Goal: Task Accomplishment & Management: Manage account settings

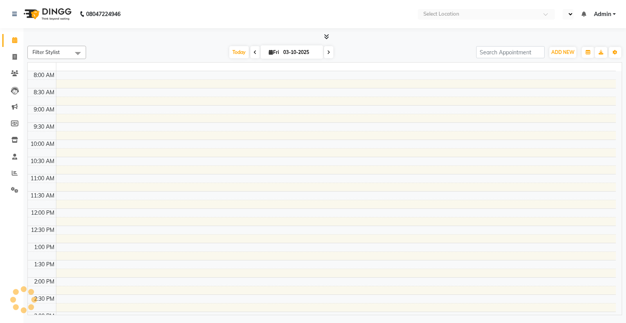
select select "en"
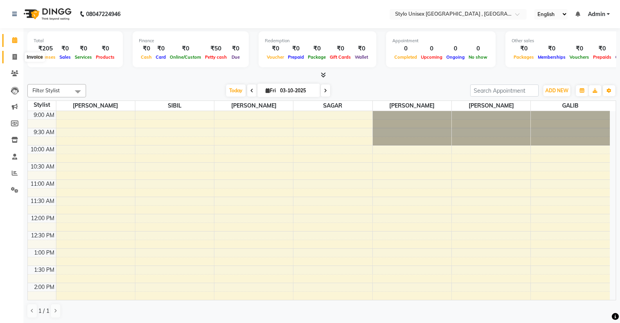
click at [13, 58] on icon at bounding box center [15, 57] width 4 height 6
select select "service"
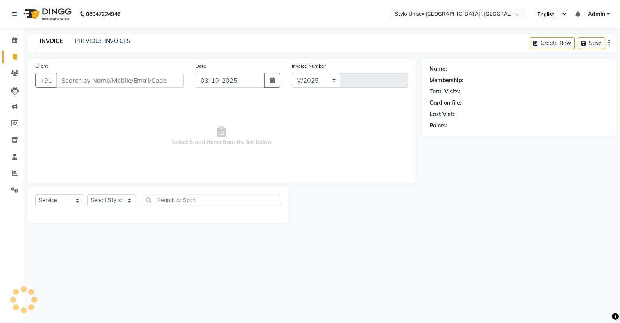
select select "6054"
type input "1630"
click at [116, 194] on div "Select Service Product Membership Package Voucher Prepaid Gift Card Select Styl…" at bounding box center [159, 204] width 264 height 37
click at [120, 197] on select "Select Stylist Ali GALIB najma SAGAR SALMAN SHAMSHER SIBIL" at bounding box center [111, 200] width 49 height 12
select select "88712"
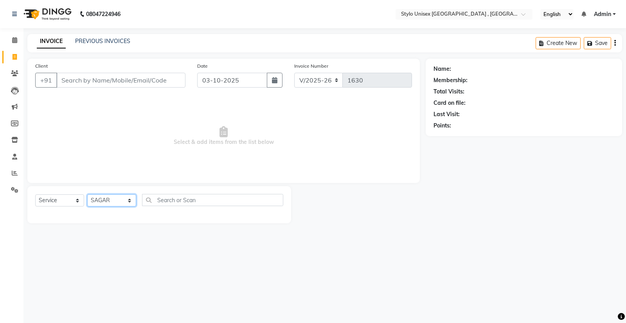
click at [87, 194] on select "Select Stylist Ali GALIB najma SAGAR SALMAN SHAMSHER SIBIL" at bounding box center [111, 200] width 49 height 12
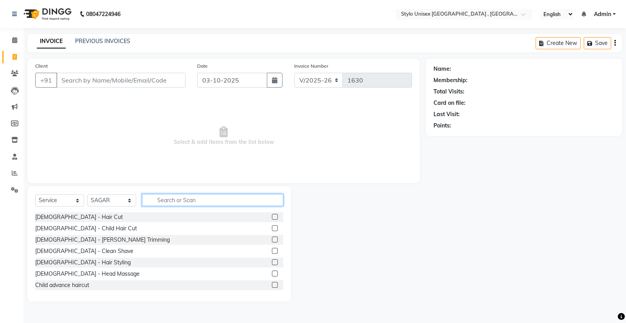
click at [160, 197] on input "text" at bounding box center [212, 200] width 141 height 12
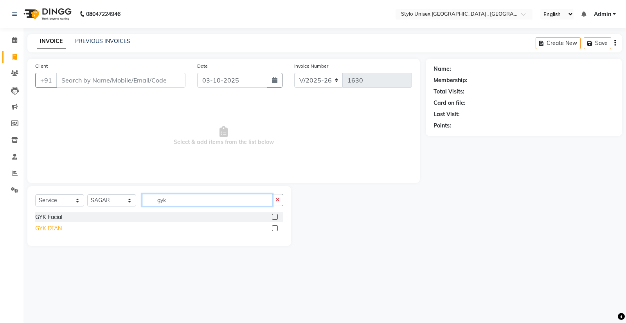
type input "gyk"
click at [54, 228] on div "GYK DTAN" at bounding box center [48, 228] width 27 height 8
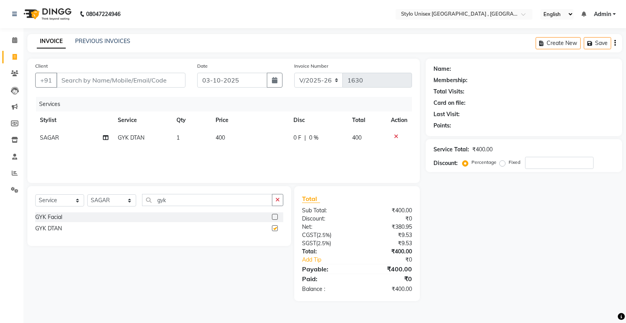
checkbox input "false"
click at [99, 202] on select "Select Stylist Ali GALIB najma SAGAR SALMAN SHAMSHER SIBIL" at bounding box center [111, 200] width 49 height 12
select select "85192"
click at [87, 194] on select "Select Stylist Ali GALIB najma SAGAR SALMAN SHAMSHER SIBIL" at bounding box center [111, 200] width 49 height 12
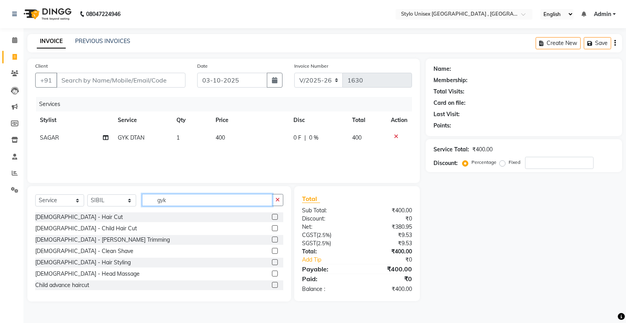
click at [177, 201] on input "gyk" at bounding box center [207, 200] width 130 height 12
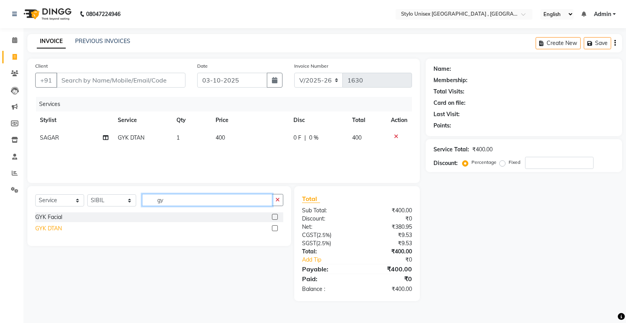
type input "gy"
click at [39, 229] on div "GYK DTAN" at bounding box center [48, 228] width 27 height 8
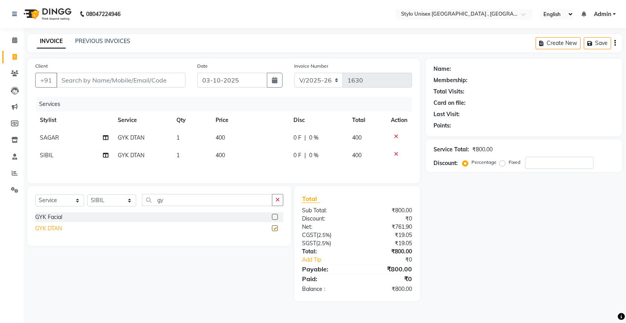
checkbox input "false"
click at [163, 81] on input "Client" at bounding box center [120, 80] width 129 height 15
type input "8"
type input "0"
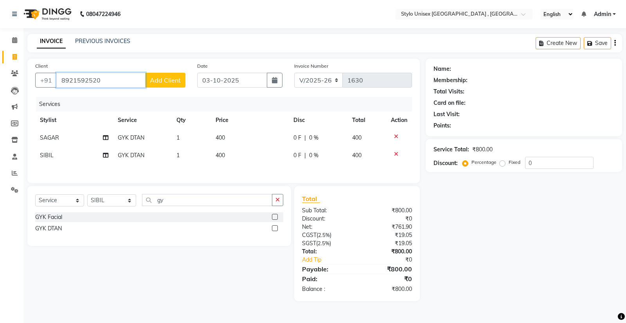
type input "8921592520"
click at [163, 81] on span "Add Client" at bounding box center [165, 80] width 31 height 8
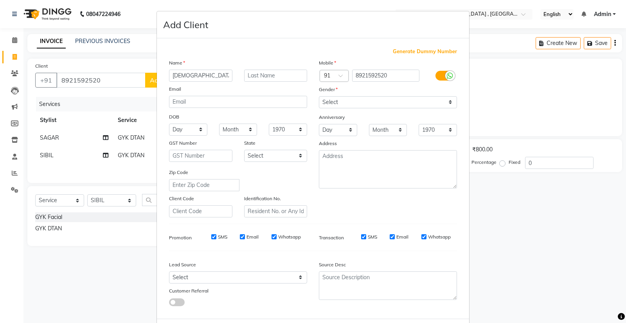
type input "shinto"
click at [366, 102] on select "Select Male Female Other Prefer Not To Say" at bounding box center [388, 102] width 138 height 12
select select "male"
click at [319, 96] on select "Select Male Female Other Prefer Not To Say" at bounding box center [388, 102] width 138 height 12
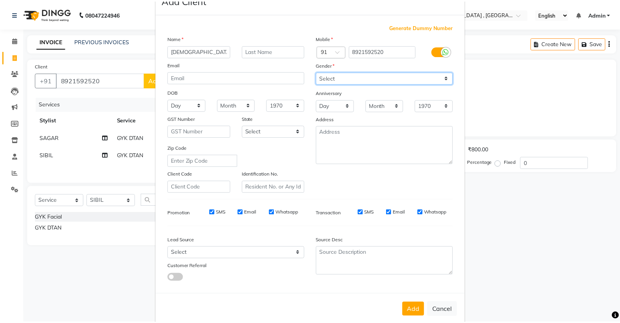
scroll to position [38, 0]
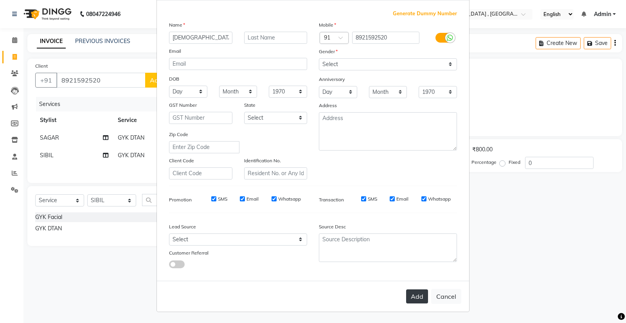
click at [421, 295] on button "Add" at bounding box center [417, 296] width 22 height 14
select select
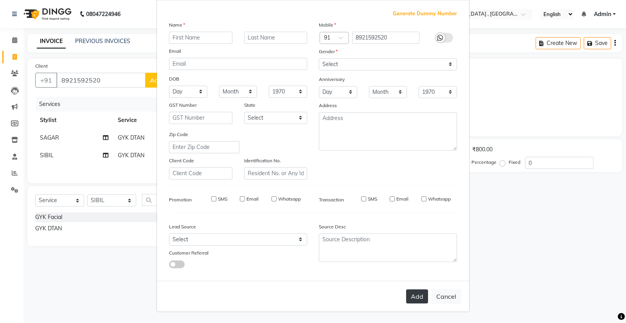
select select
checkbox input "false"
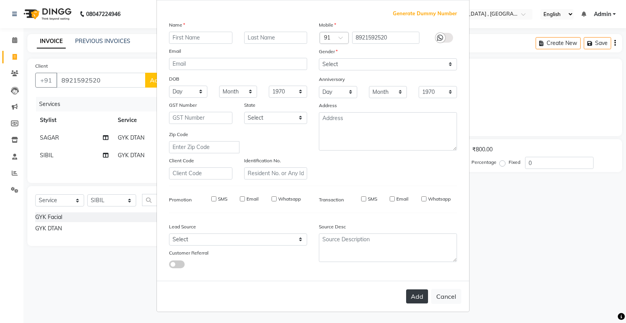
checkbox input "false"
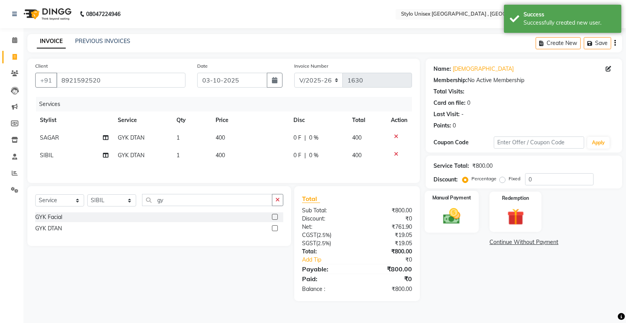
click at [451, 214] on img at bounding box center [452, 216] width 28 height 20
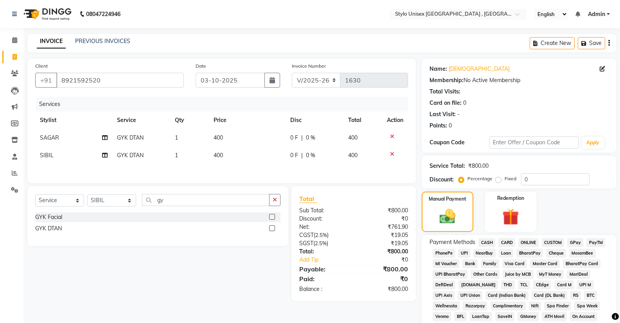
click at [531, 239] on span "ONLINE" at bounding box center [528, 242] width 20 height 9
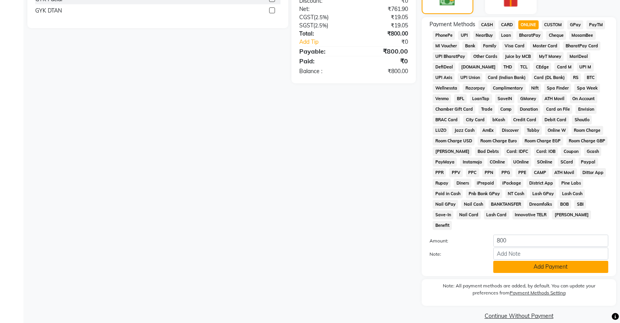
click at [539, 261] on button "Add Payment" at bounding box center [550, 267] width 115 height 12
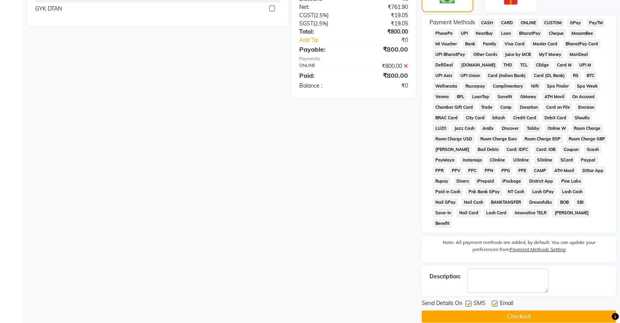
scroll to position [221, 0]
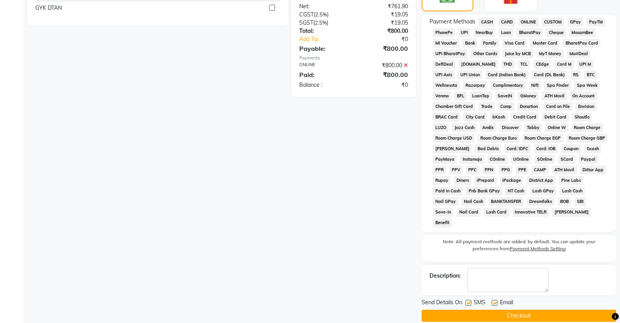
click at [551, 310] on button "Checkout" at bounding box center [519, 316] width 194 height 12
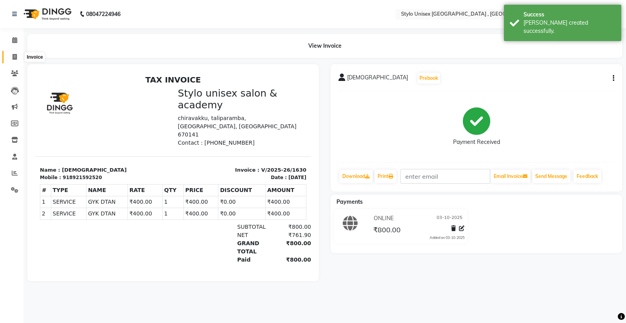
click at [10, 58] on span at bounding box center [15, 57] width 14 height 9
select select "service"
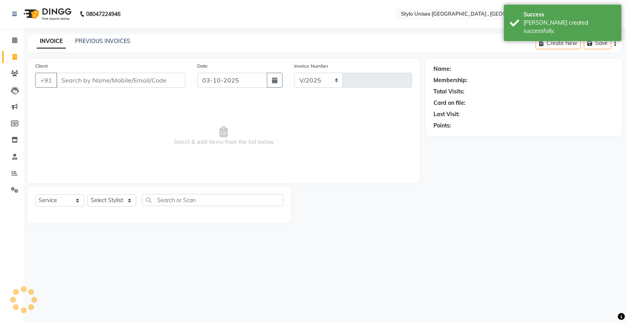
select select "6054"
type input "1631"
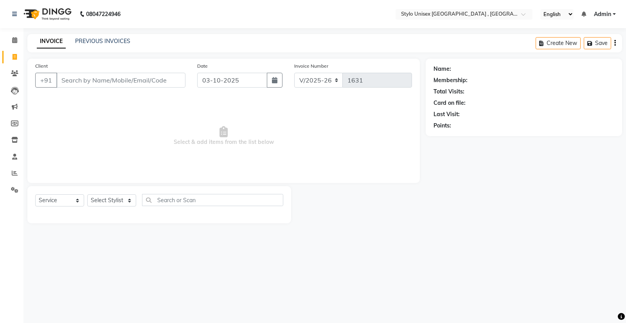
click at [16, 31] on div "Calendar Invoice Clients Leads Marketing Members Inventory Staff Reports Settin…" at bounding box center [53, 166] width 106 height 289
click at [18, 42] on span at bounding box center [15, 40] width 14 height 9
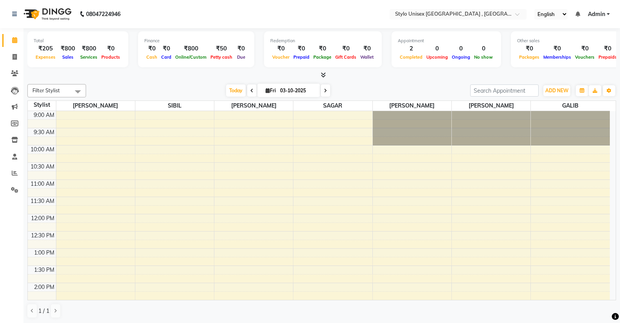
scroll to position [0, 0]
click at [0, 68] on li "Clients" at bounding box center [11, 73] width 23 height 17
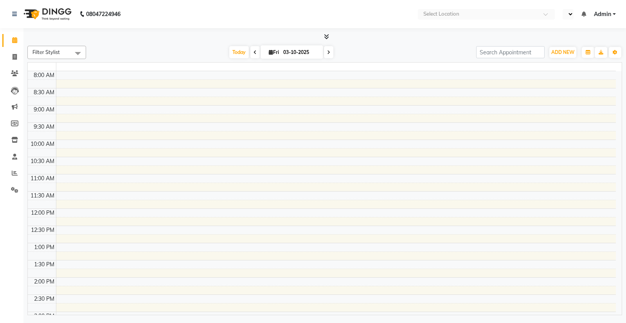
select select "en"
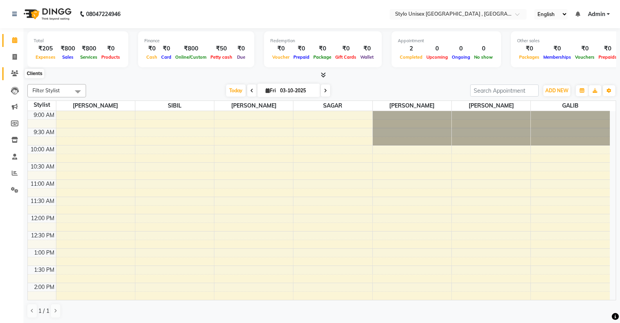
click at [16, 74] on icon at bounding box center [14, 73] width 7 height 6
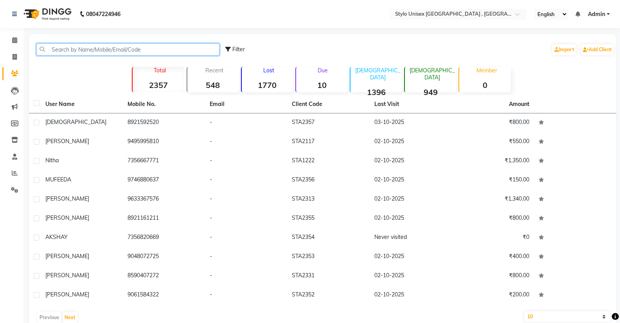
click at [66, 52] on input "text" at bounding box center [127, 49] width 183 height 12
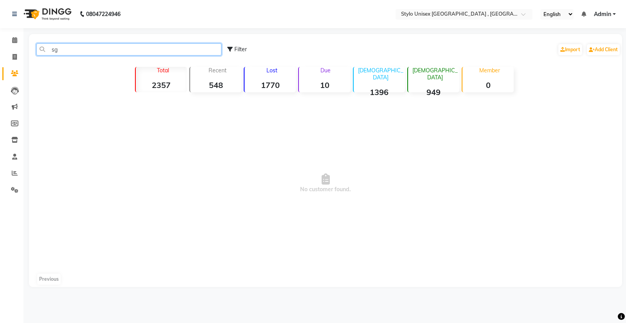
type input "s"
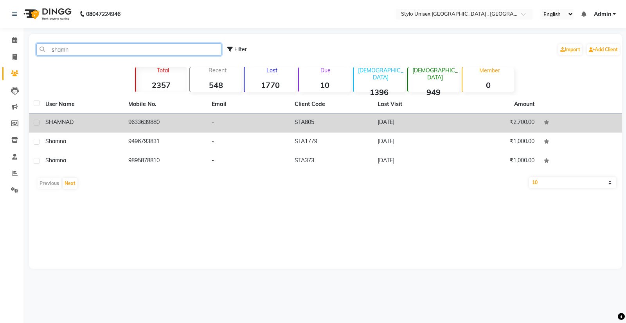
type input "shamn"
click at [108, 124] on div "SHAMNAD" at bounding box center [82, 122] width 74 height 8
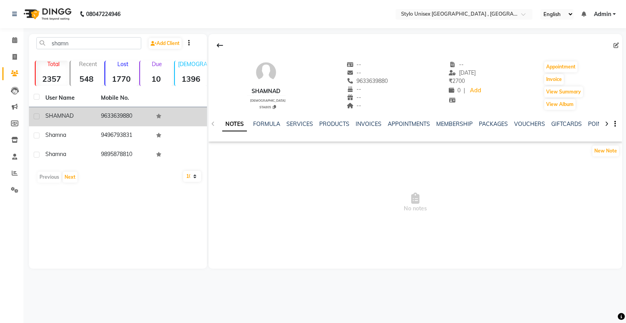
click at [36, 116] on label at bounding box center [37, 116] width 6 height 6
click at [36, 116] on input "checkbox" at bounding box center [36, 116] width 5 height 5
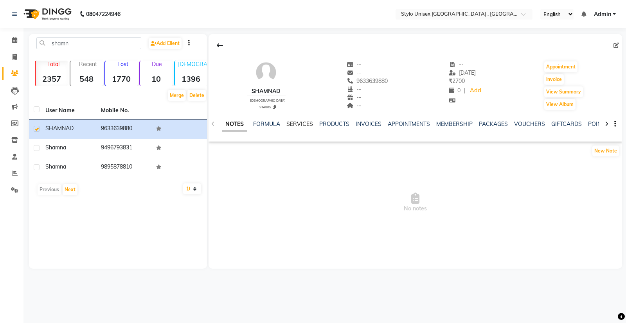
click at [298, 122] on link "SERVICES" at bounding box center [299, 123] width 27 height 7
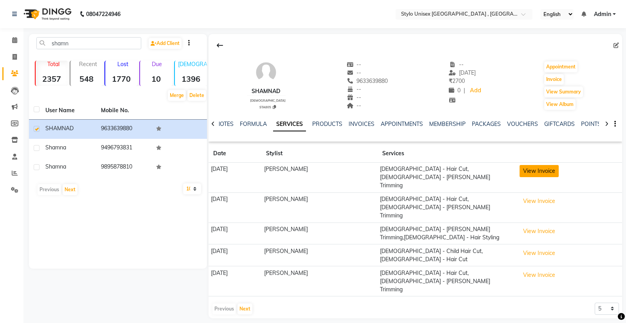
click at [540, 170] on button "View Invoice" at bounding box center [538, 171] width 39 height 12
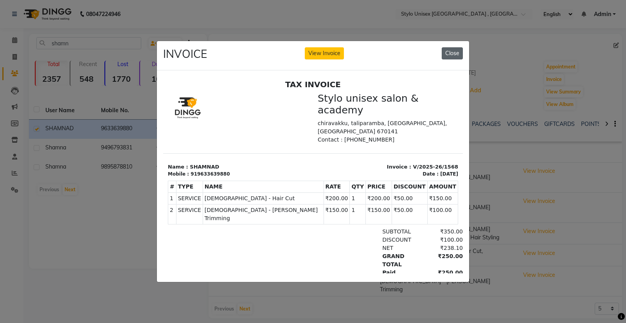
click at [449, 51] on button "Close" at bounding box center [451, 53] width 21 height 12
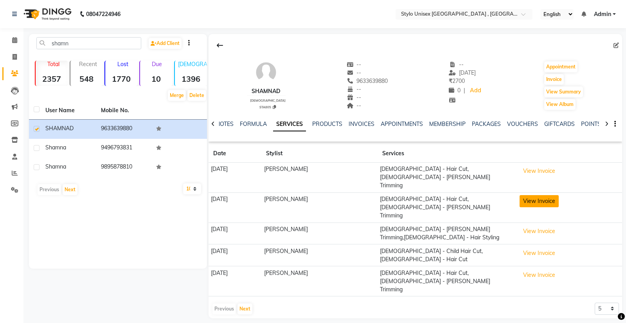
click at [530, 195] on button "View Invoice" at bounding box center [538, 201] width 39 height 12
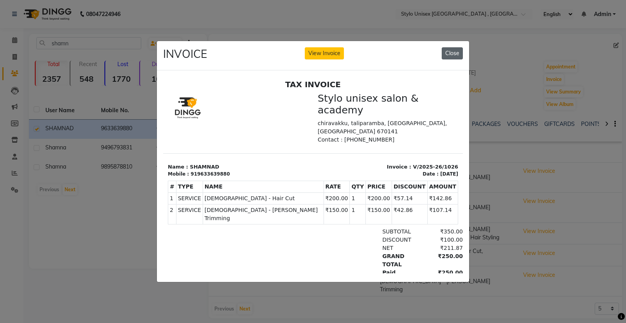
click at [452, 51] on button "Close" at bounding box center [451, 53] width 21 height 12
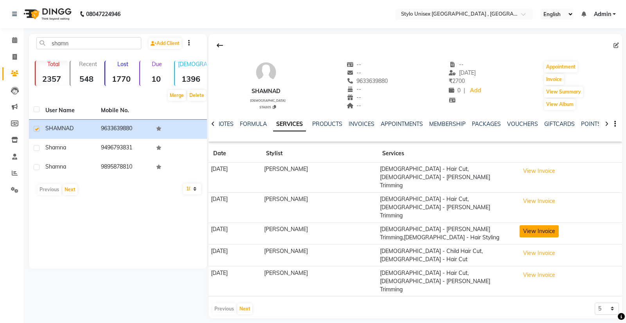
click at [526, 225] on button "View Invoice" at bounding box center [538, 231] width 39 height 12
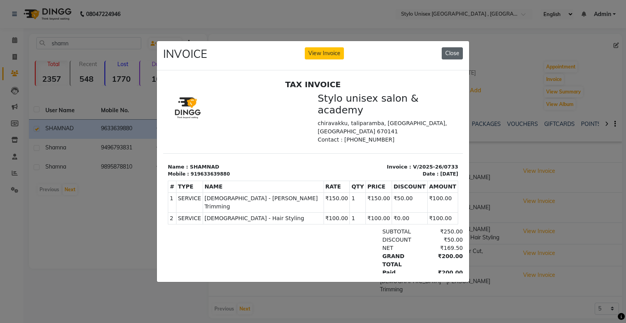
click at [450, 47] on button "Close" at bounding box center [451, 53] width 21 height 12
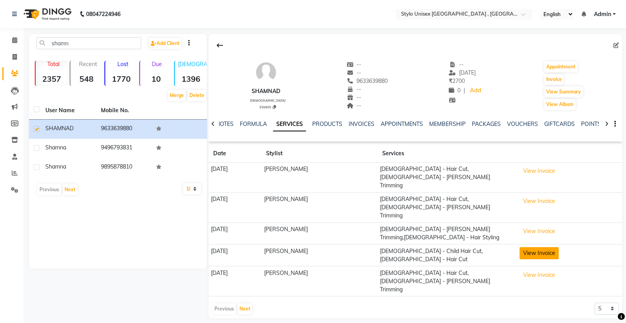
click at [527, 247] on button "View Invoice" at bounding box center [538, 253] width 39 height 12
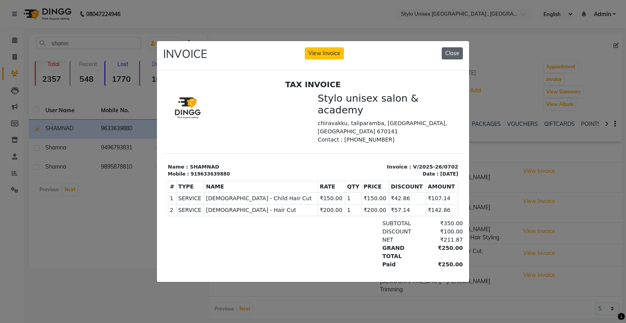
click at [449, 53] on button "Close" at bounding box center [451, 53] width 21 height 12
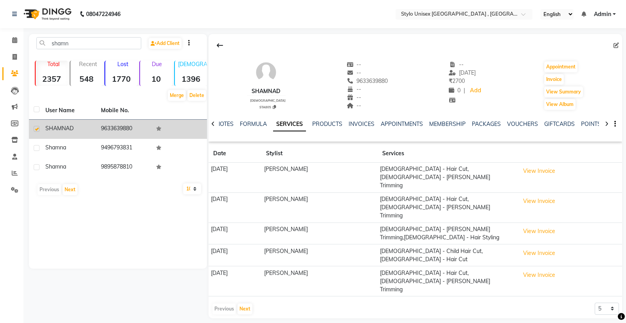
click at [36, 127] on label at bounding box center [37, 129] width 6 height 6
click at [36, 127] on input "checkbox" at bounding box center [36, 129] width 5 height 5
checkbox input "false"
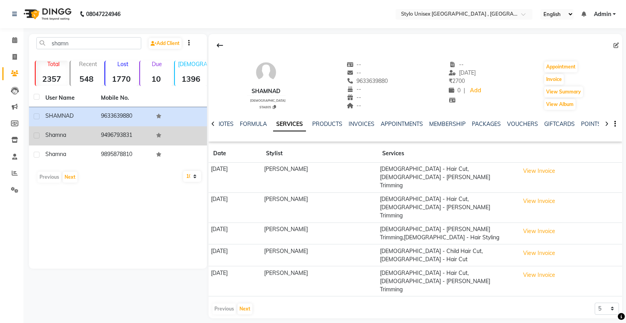
click at [36, 136] on label at bounding box center [37, 136] width 6 height 6
click at [36, 136] on input "checkbox" at bounding box center [36, 135] width 5 height 5
checkbox input "true"
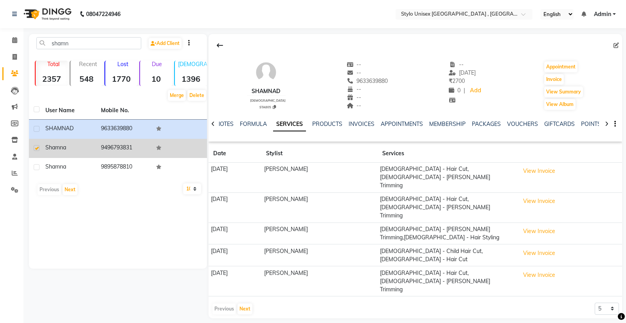
click at [69, 145] on div "shamna" at bounding box center [68, 148] width 46 height 8
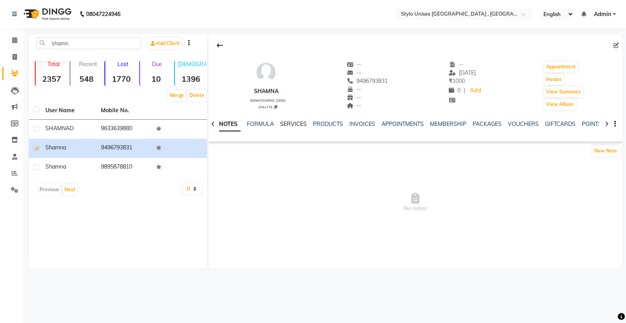
click at [289, 124] on link "SERVICES" at bounding box center [293, 123] width 27 height 7
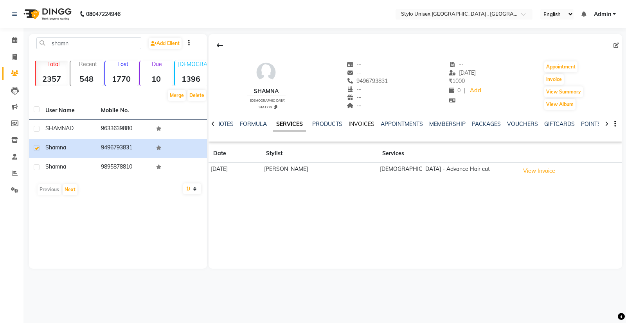
click at [362, 121] on link "INVOICES" at bounding box center [361, 123] width 26 height 7
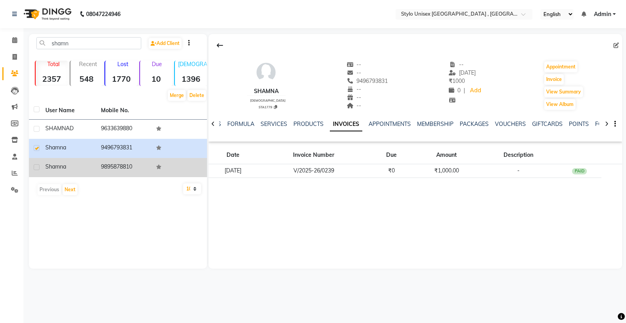
click at [39, 169] on label at bounding box center [37, 167] width 6 height 6
click at [39, 169] on input "checkbox" at bounding box center [36, 167] width 5 height 5
checkbox input "true"
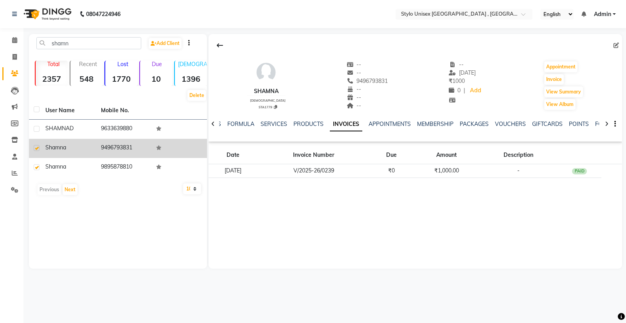
click at [36, 145] on label at bounding box center [37, 148] width 6 height 6
click at [36, 146] on input "checkbox" at bounding box center [36, 148] width 5 height 5
checkbox input "false"
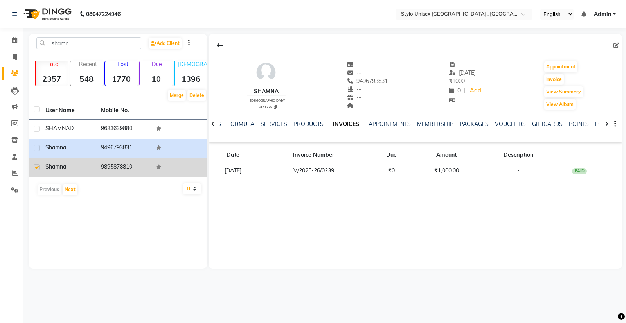
click at [60, 169] on span "Shamna" at bounding box center [55, 166] width 21 height 7
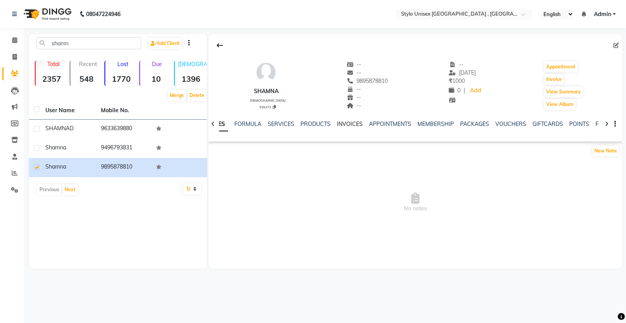
click at [338, 122] on link "INVOICES" at bounding box center [350, 123] width 26 height 7
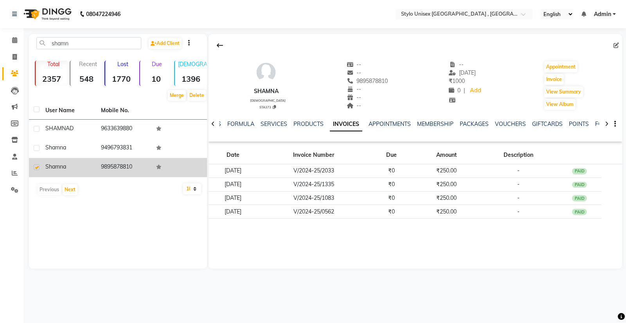
click at [36, 167] on label at bounding box center [37, 167] width 6 height 6
click at [36, 167] on input "checkbox" at bounding box center [36, 167] width 5 height 5
checkbox input "false"
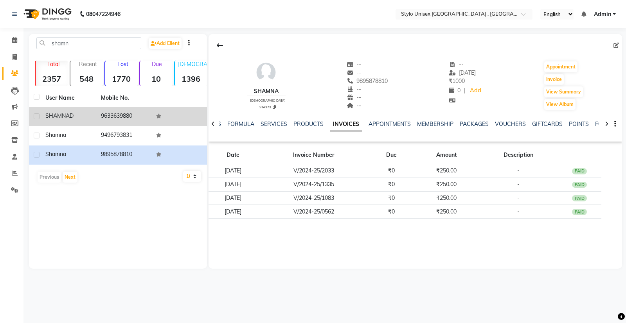
click at [67, 116] on span "SHAMNAD" at bounding box center [59, 115] width 28 height 7
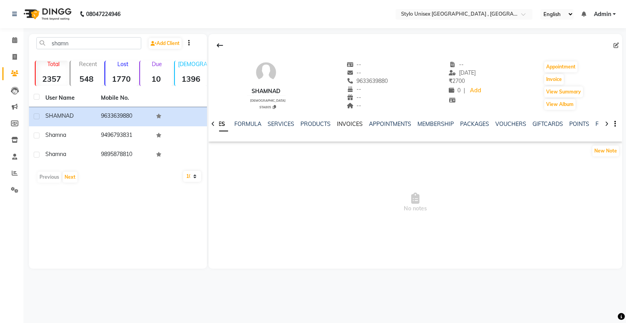
click at [337, 125] on link "INVOICES" at bounding box center [350, 123] width 26 height 7
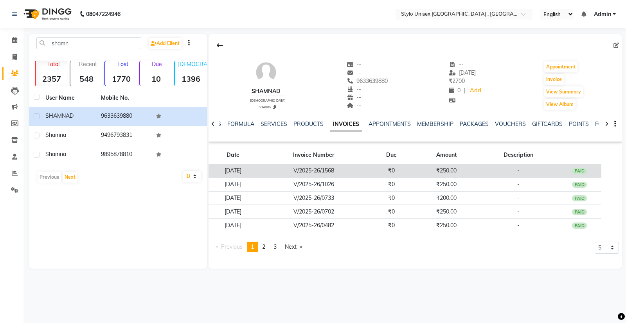
click at [344, 167] on td "V/2025-26/1568" at bounding box center [313, 171] width 111 height 14
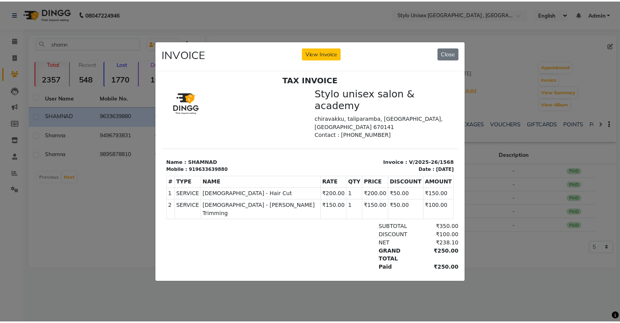
scroll to position [6, 0]
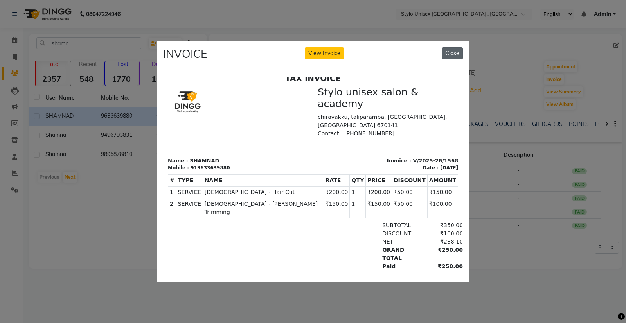
click at [454, 50] on button "Close" at bounding box center [451, 53] width 21 height 12
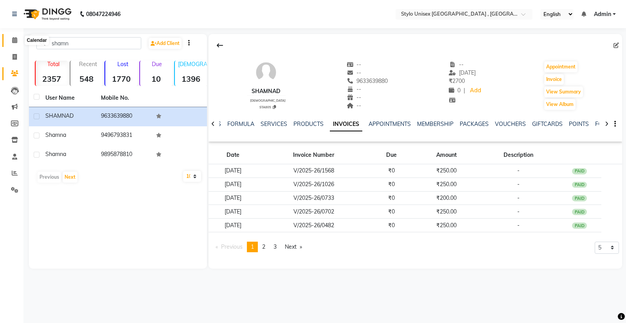
click at [12, 41] on span at bounding box center [15, 40] width 14 height 9
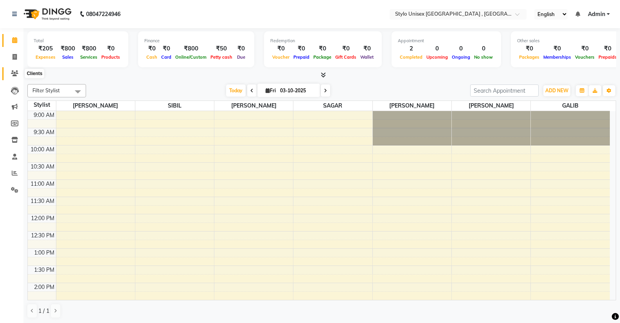
click at [13, 76] on icon at bounding box center [14, 73] width 7 height 6
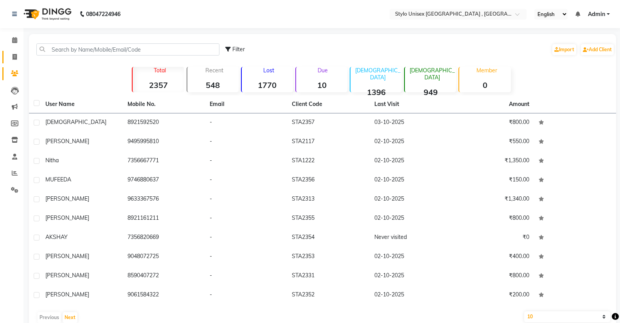
click at [16, 52] on link "Invoice" at bounding box center [11, 57] width 19 height 13
select select "6054"
select select "service"
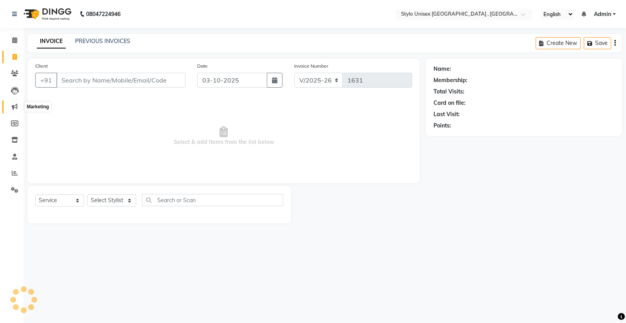
click at [13, 106] on icon at bounding box center [15, 107] width 6 height 6
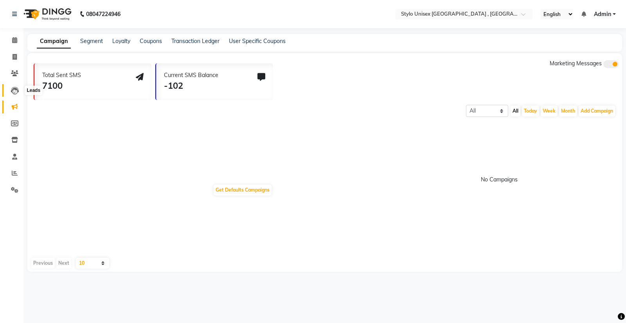
click at [11, 92] on icon at bounding box center [15, 91] width 8 height 8
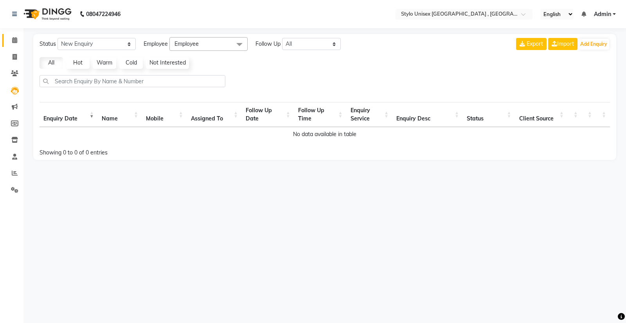
click at [15, 35] on link "Calendar" at bounding box center [11, 40] width 19 height 13
